Goal: Transaction & Acquisition: Purchase product/service

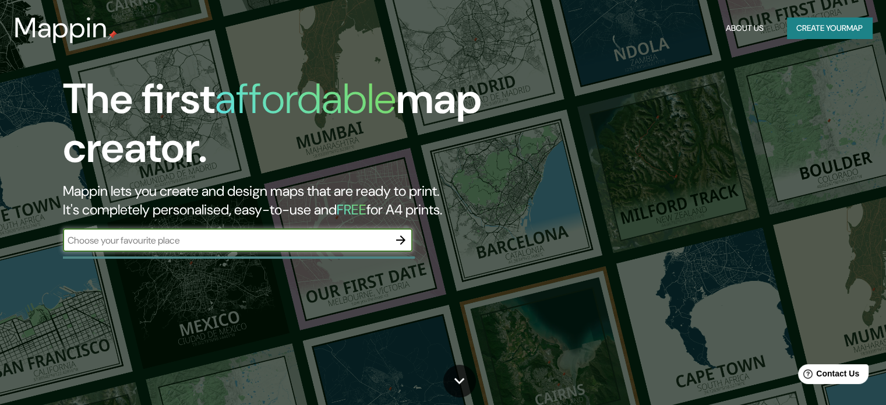
click at [333, 249] on div "​" at bounding box center [238, 239] width 350 height 23
click at [103, 239] on input "Valparaiso" at bounding box center [226, 240] width 326 height 13
type input "Valparaíso"
click at [400, 244] on icon "button" at bounding box center [401, 240] width 14 height 14
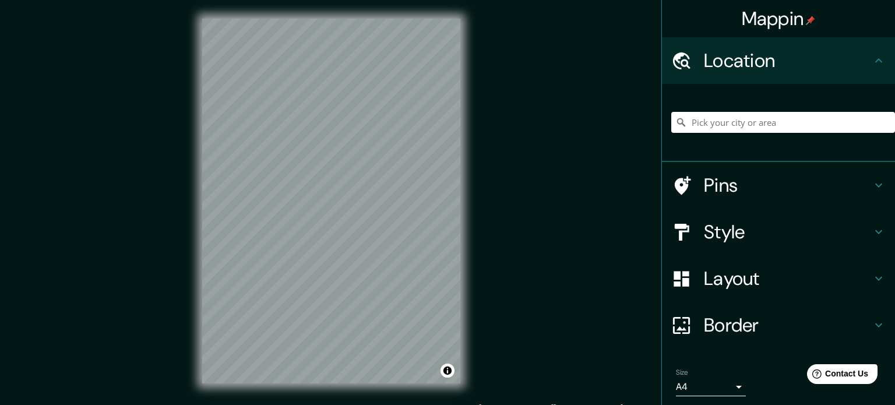
click at [723, 379] on body "Mappin Location Pins Style Layout Border Choose a border. Hint : you can make l…" at bounding box center [447, 202] width 895 height 405
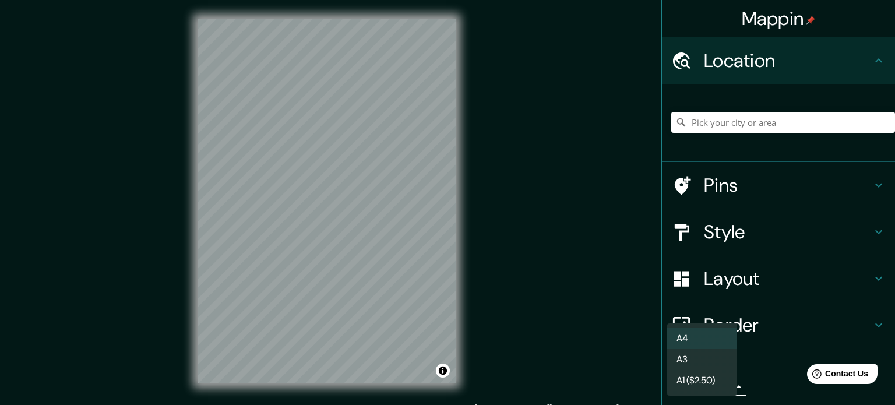
click at [712, 356] on li "A3" at bounding box center [702, 359] width 70 height 21
type input "a4"
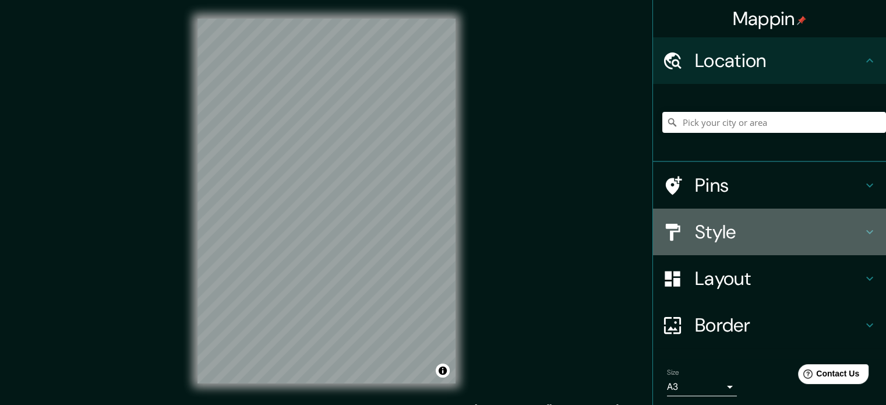
click at [811, 231] on h4 "Style" at bounding box center [779, 231] width 168 height 23
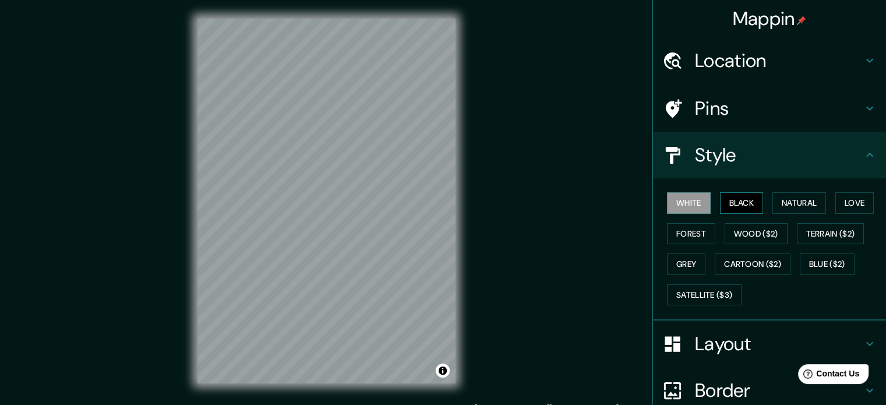
click at [743, 207] on button "Black" at bounding box center [742, 203] width 44 height 22
click at [676, 207] on button "White" at bounding box center [689, 203] width 44 height 22
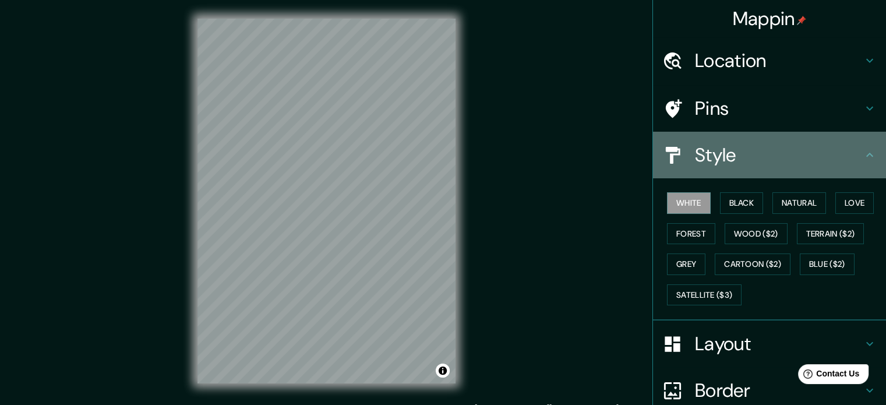
click at [839, 160] on h4 "Style" at bounding box center [779, 154] width 168 height 23
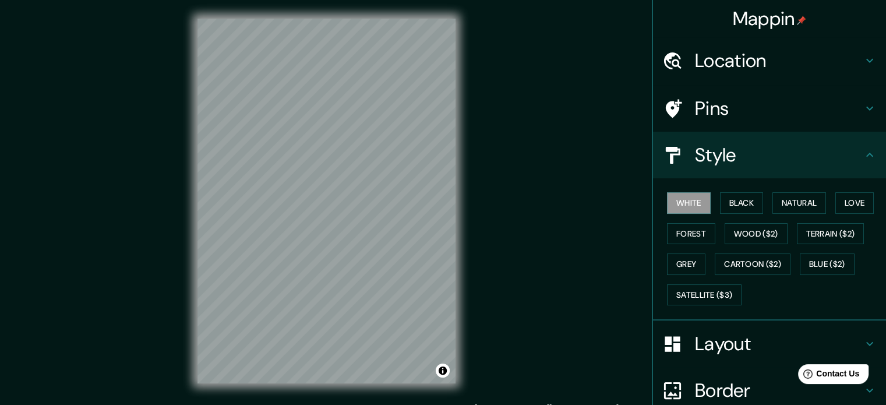
click at [757, 335] on h4 "Layout" at bounding box center [779, 343] width 168 height 23
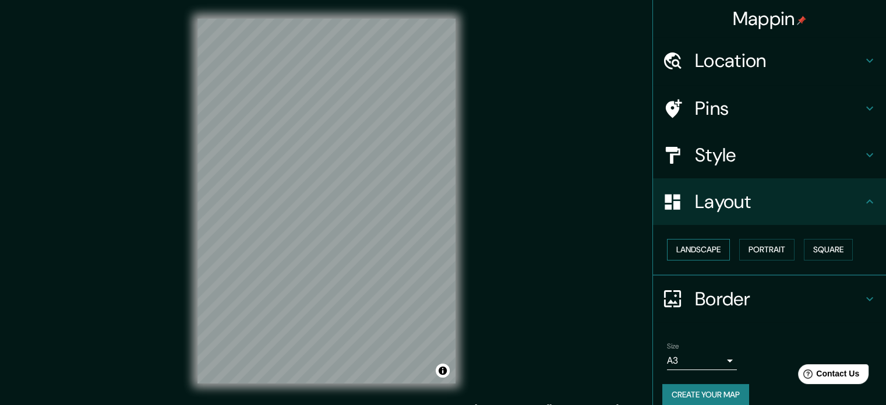
click at [702, 248] on button "Landscape" at bounding box center [698, 250] width 63 height 22
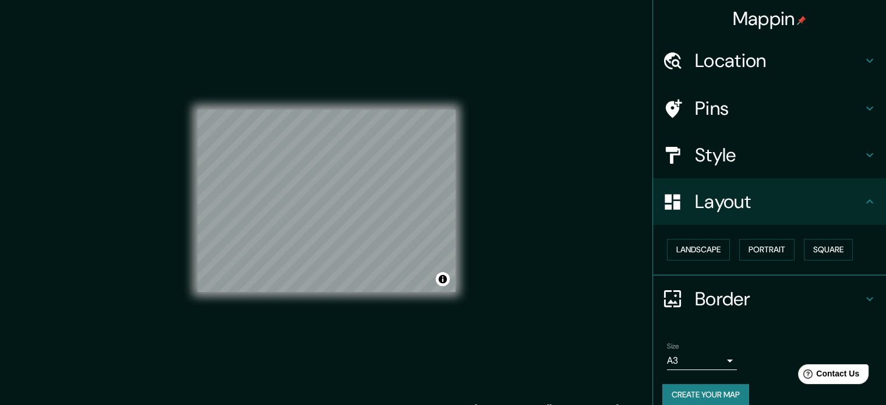
click at [793, 203] on h4 "Layout" at bounding box center [779, 201] width 168 height 23
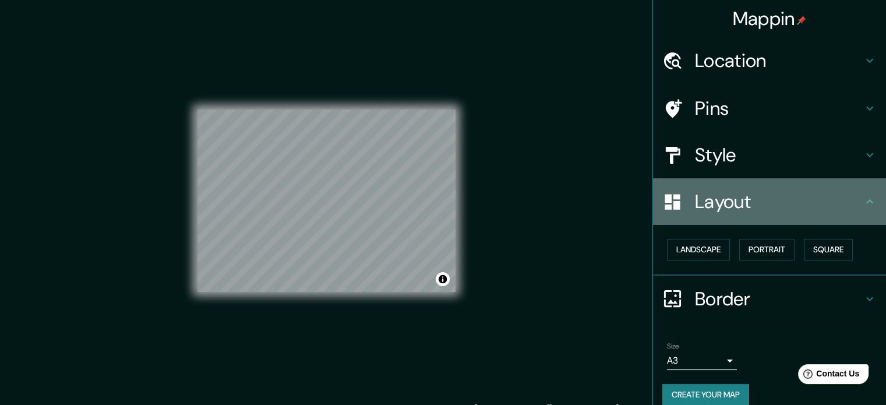
click at [863, 199] on icon at bounding box center [870, 202] width 14 height 14
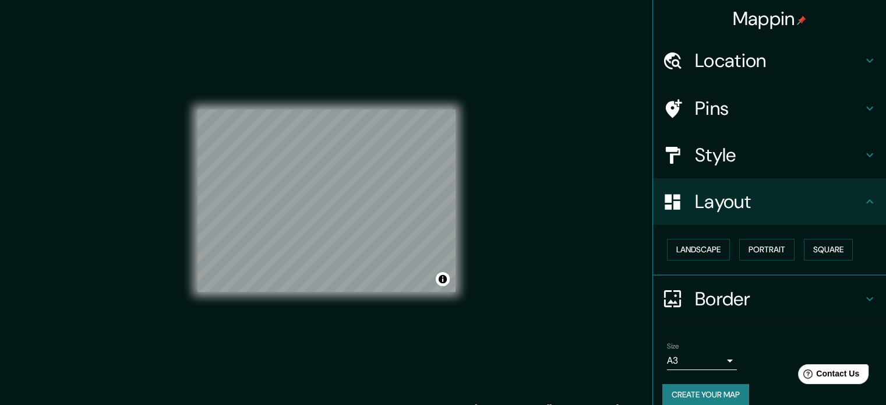
click at [863, 294] on icon at bounding box center [870, 299] width 14 height 14
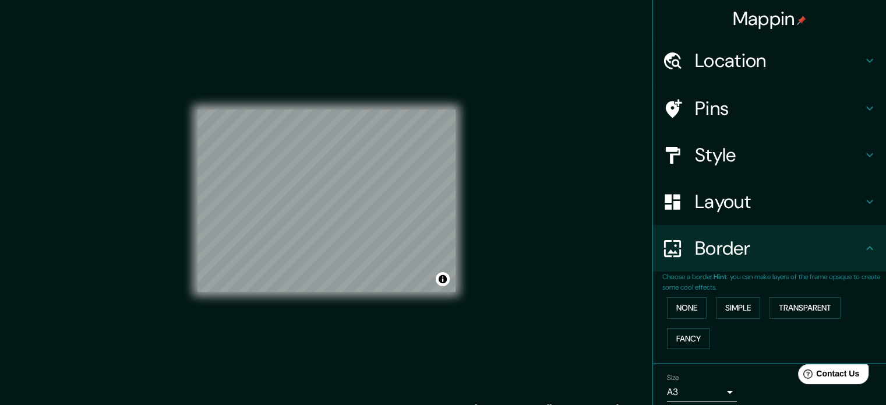
click at [859, 259] on div "Border" at bounding box center [769, 248] width 233 height 47
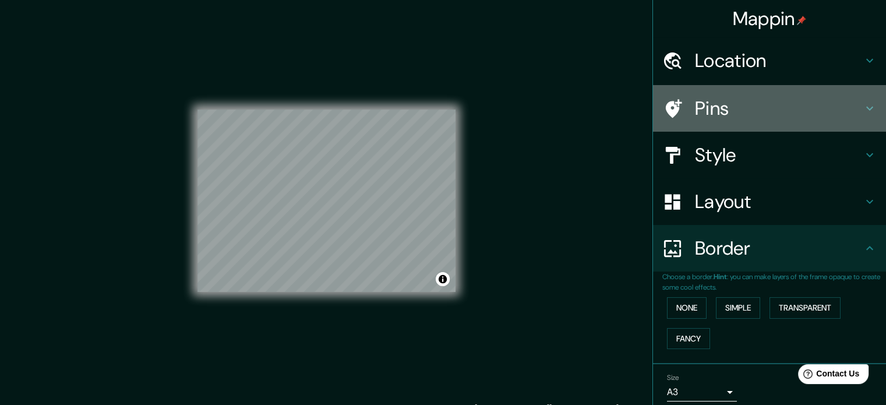
click at [769, 110] on h4 "Pins" at bounding box center [779, 108] width 168 height 23
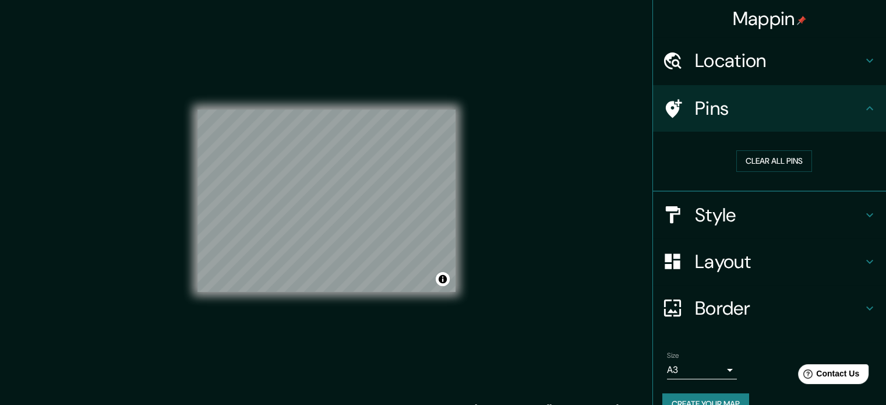
click at [823, 117] on h4 "Pins" at bounding box center [779, 108] width 168 height 23
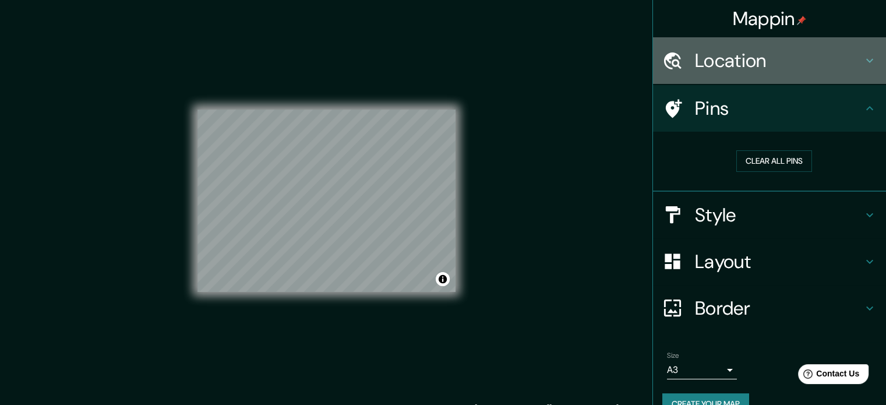
click at [809, 57] on h4 "Location" at bounding box center [779, 60] width 168 height 23
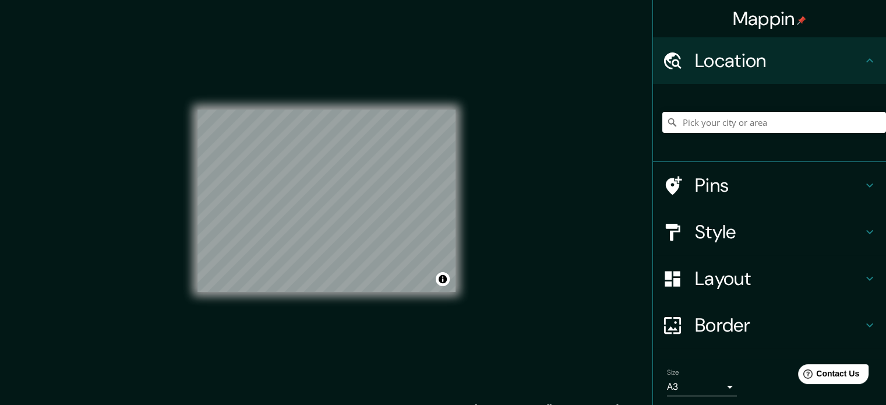
click at [835, 61] on h4 "Location" at bounding box center [779, 60] width 168 height 23
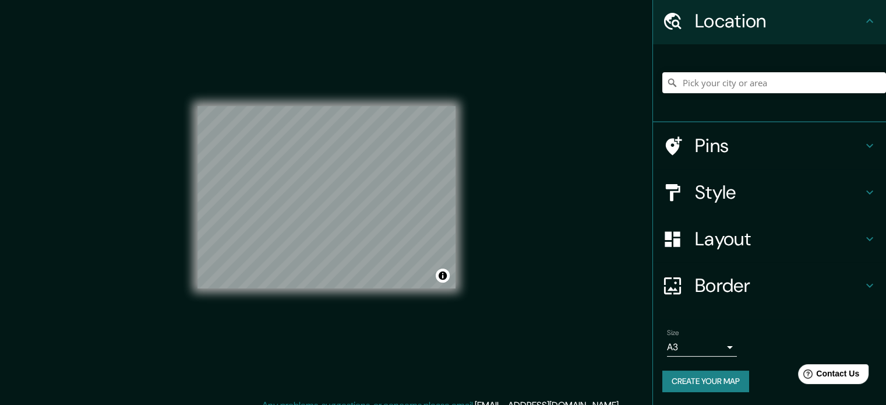
scroll to position [15, 0]
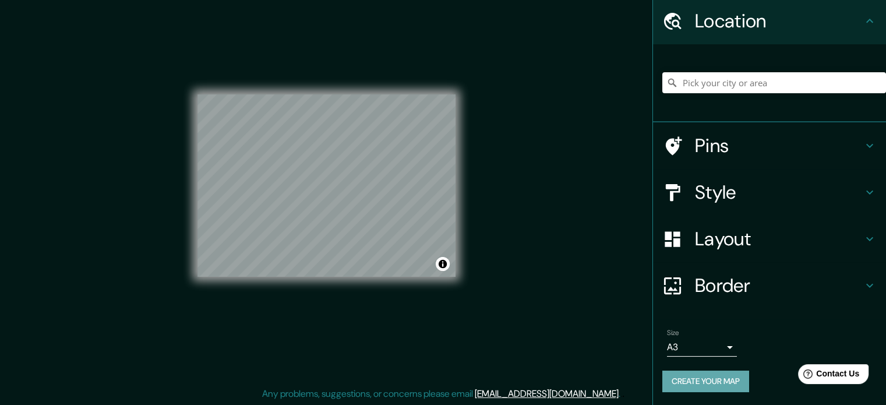
click at [726, 383] on button "Create your map" at bounding box center [706, 382] width 87 height 22
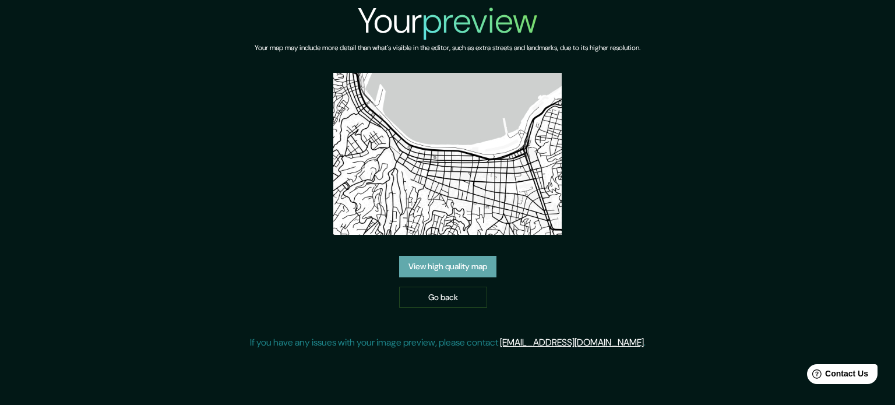
click at [449, 269] on link "View high quality map" at bounding box center [447, 267] width 97 height 22
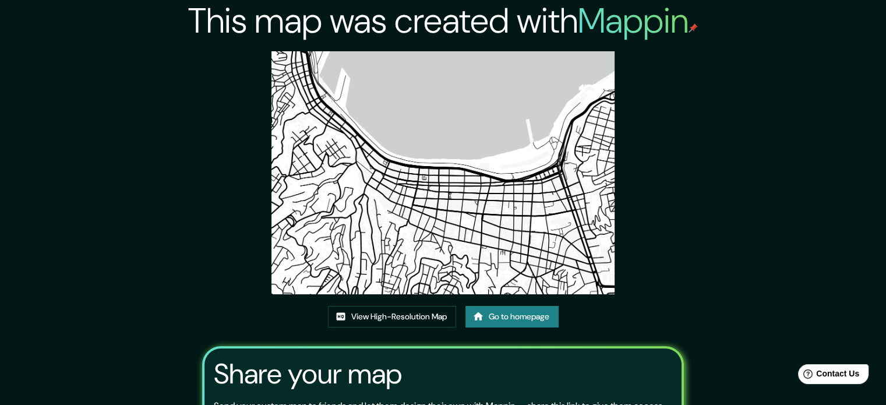
click at [424, 172] on img at bounding box center [444, 172] width 344 height 243
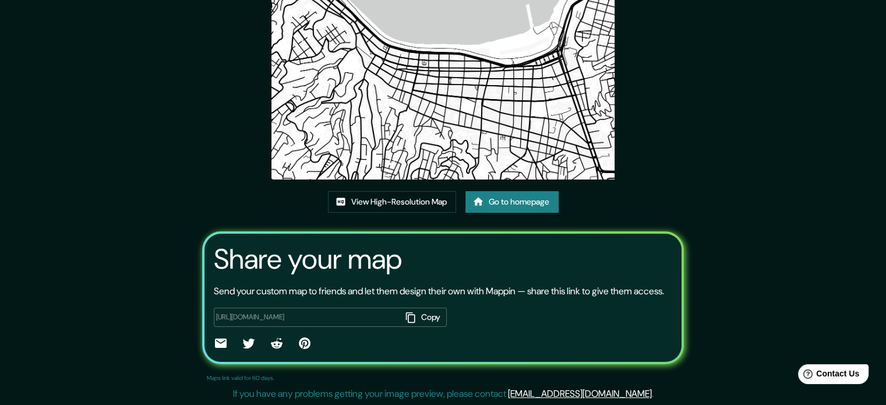
scroll to position [129, 0]
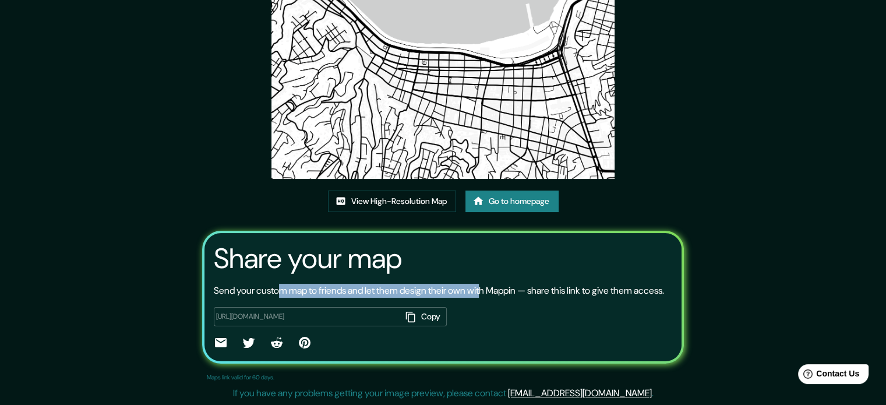
drag, startPoint x: 282, startPoint y: 273, endPoint x: 501, endPoint y: 275, distance: 219.2
click at [501, 284] on p "Send your custom map to friends and let them design their own with Mappin — sha…" at bounding box center [439, 291] width 451 height 14
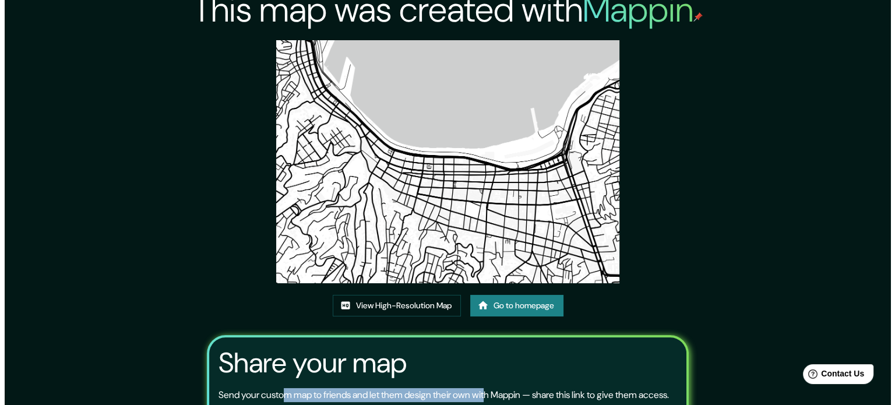
scroll to position [0, 0]
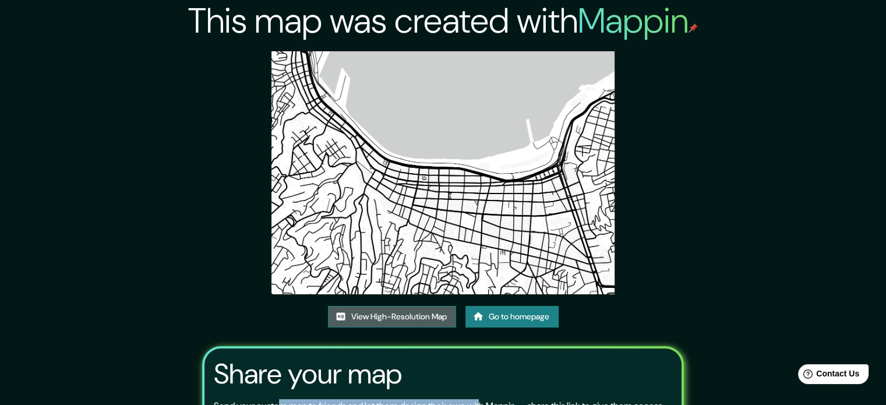
click at [403, 323] on link "View High-Resolution Map" at bounding box center [392, 317] width 128 height 22
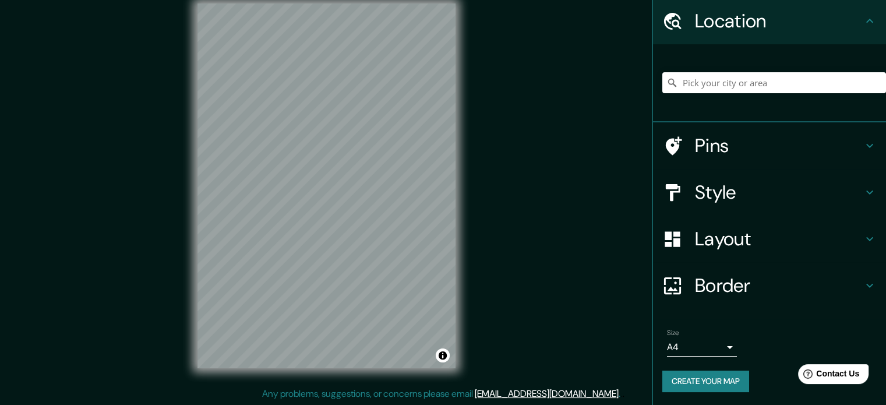
click at [861, 248] on div "Layout" at bounding box center [769, 239] width 233 height 47
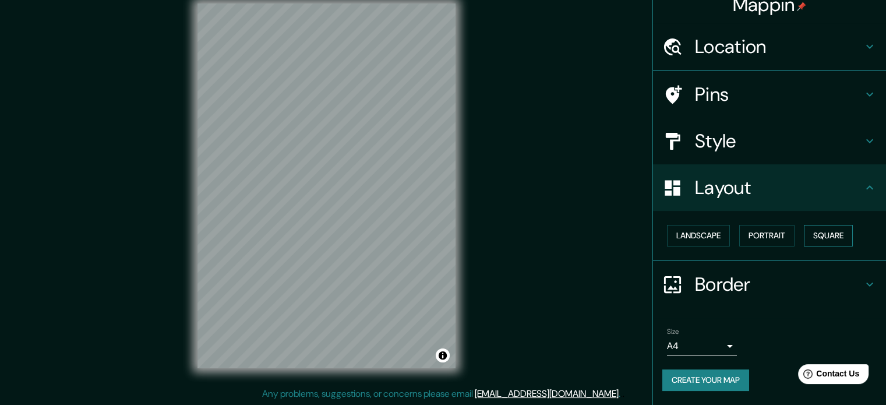
scroll to position [13, 0]
click at [714, 238] on button "Landscape" at bounding box center [698, 237] width 63 height 22
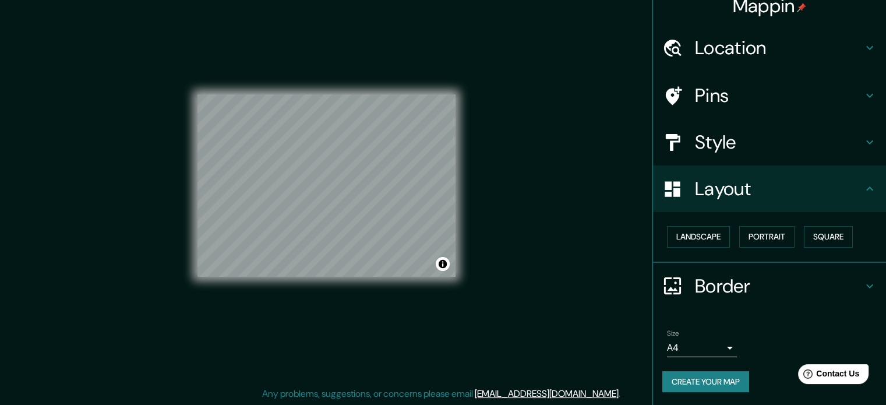
click at [863, 189] on icon at bounding box center [870, 189] width 14 height 14
click at [865, 146] on icon at bounding box center [870, 142] width 14 height 14
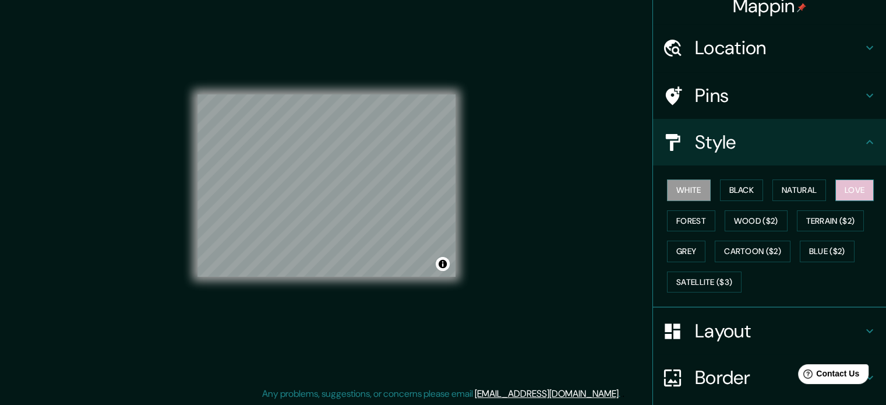
click at [837, 190] on button "Love" at bounding box center [855, 191] width 38 height 22
click at [792, 187] on button "Natural" at bounding box center [800, 191] width 54 height 22
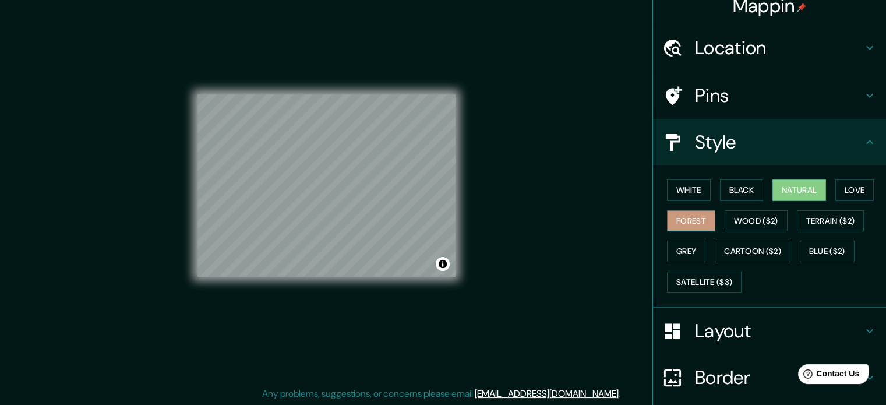
click at [669, 219] on button "Forest" at bounding box center [691, 221] width 48 height 22
click at [678, 254] on button "Grey" at bounding box center [686, 252] width 38 height 22
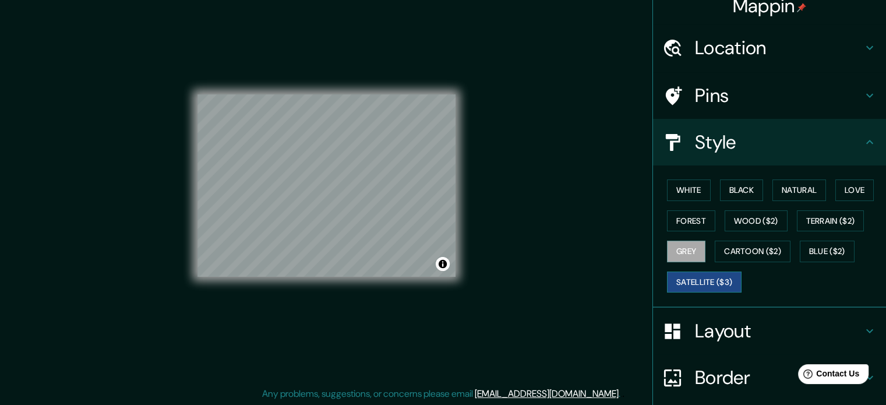
click at [691, 280] on button "Satellite ($3)" at bounding box center [704, 283] width 75 height 22
click at [790, 189] on button "Natural" at bounding box center [800, 191] width 54 height 22
drag, startPoint x: 790, startPoint y: 189, endPoint x: 611, endPoint y: 32, distance: 238.3
click at [611, 32] on div "Mappin Location Pins Style White Black Natural Love Forest Wood ($2) Terrain ($…" at bounding box center [443, 195] width 886 height 421
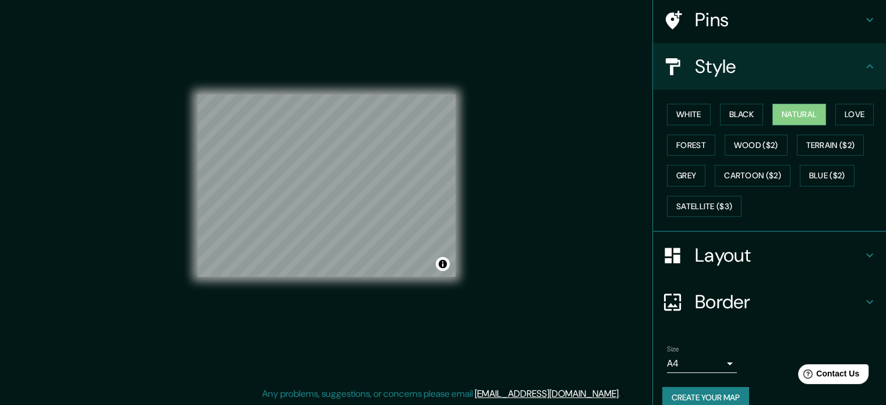
scroll to position [104, 0]
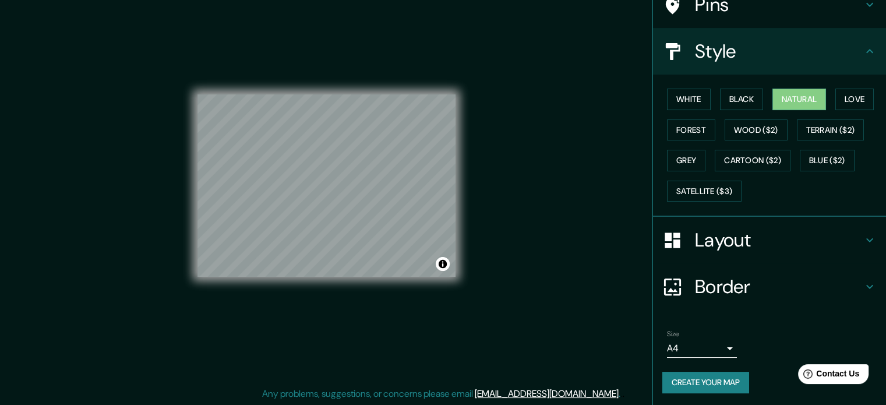
click at [720, 350] on body "Mappin Location Pins Style White Black Natural Love Forest Wood ($2) Terrain ($…" at bounding box center [443, 187] width 886 height 405
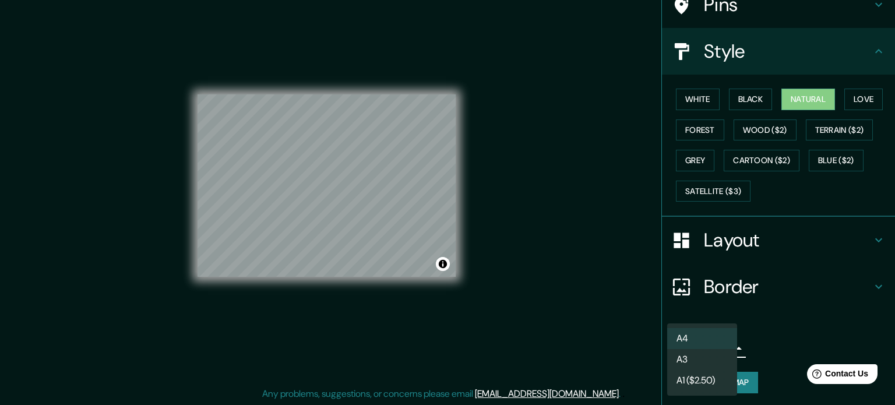
click at [712, 354] on li "A3" at bounding box center [702, 359] width 70 height 21
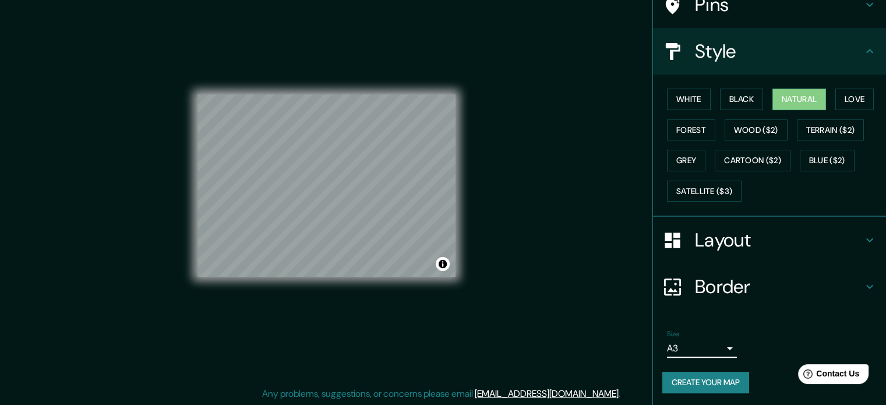
click at [719, 385] on button "Create your map" at bounding box center [706, 383] width 87 height 22
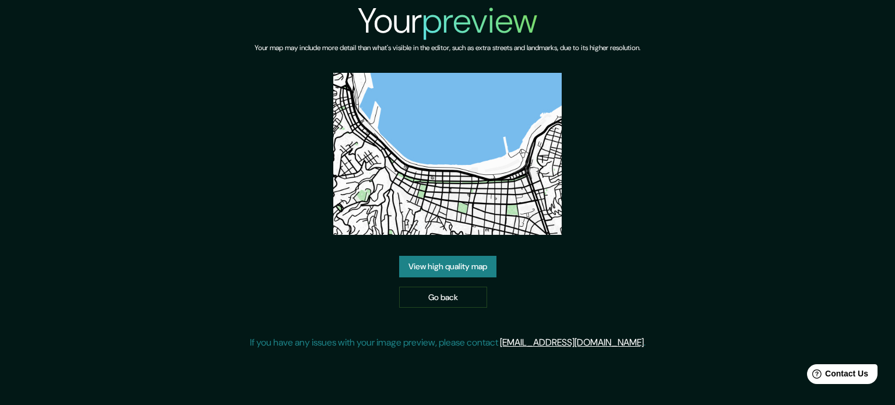
click at [473, 264] on link "View high quality map" at bounding box center [447, 267] width 97 height 22
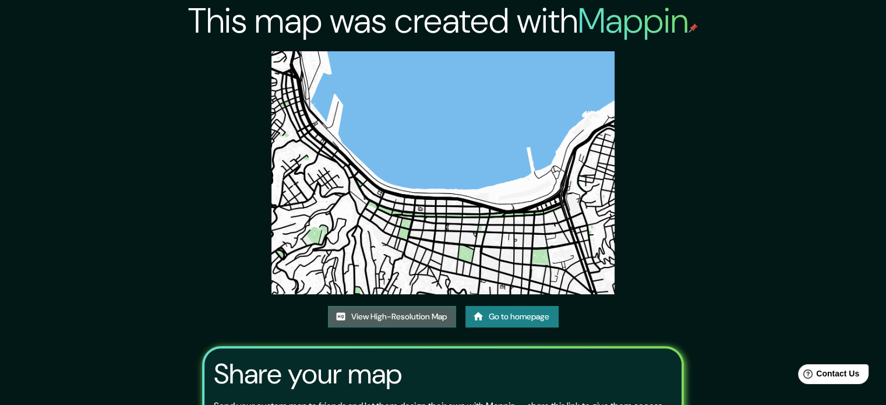
click at [396, 319] on link "View High-Resolution Map" at bounding box center [392, 317] width 128 height 22
